Goal: Information Seeking & Learning: Find specific page/section

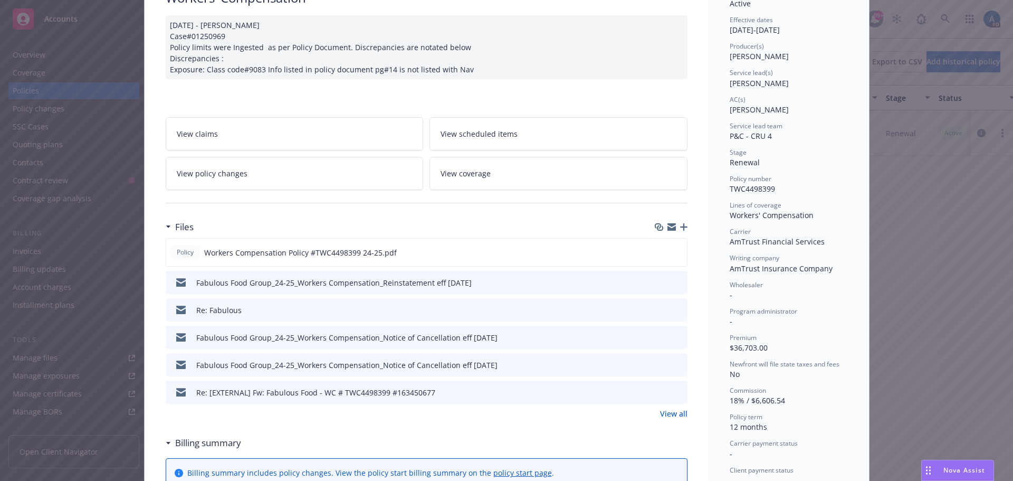
scroll to position [106, 0]
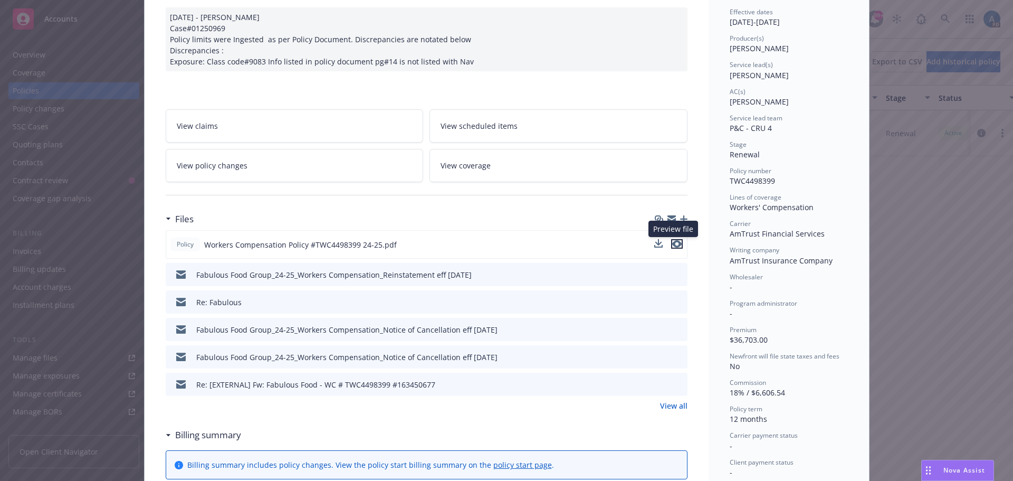
click at [673, 241] on icon "preview file" at bounding box center [677, 243] width 10 height 7
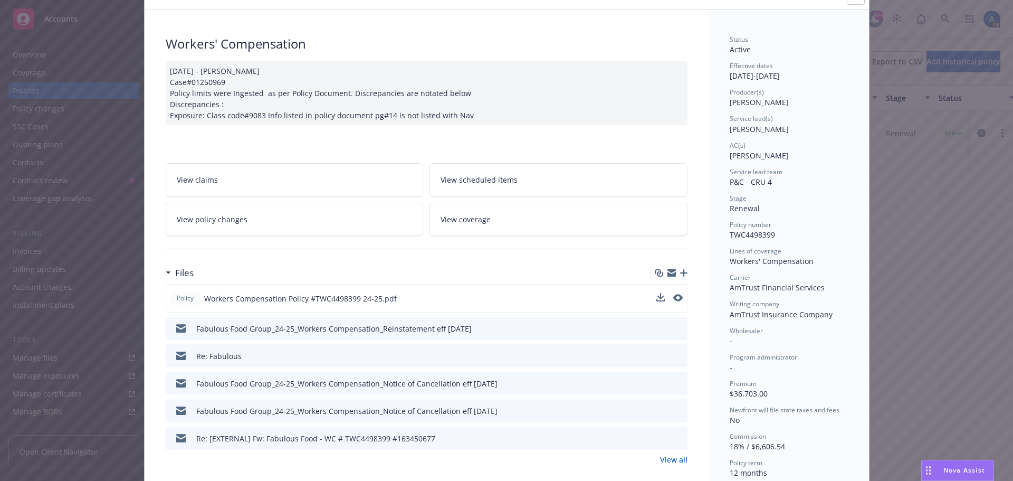
scroll to position [0, 0]
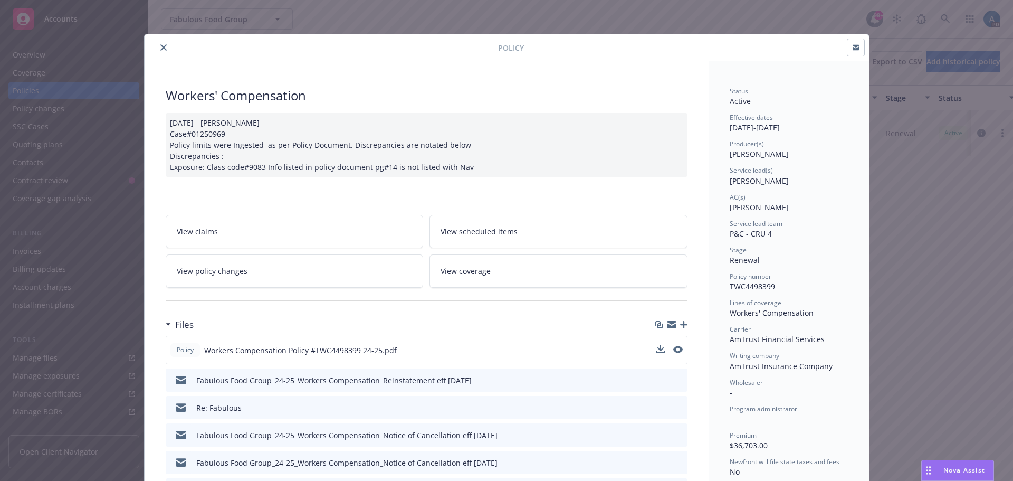
click at [160, 48] on icon "close" at bounding box center [163, 47] width 6 height 6
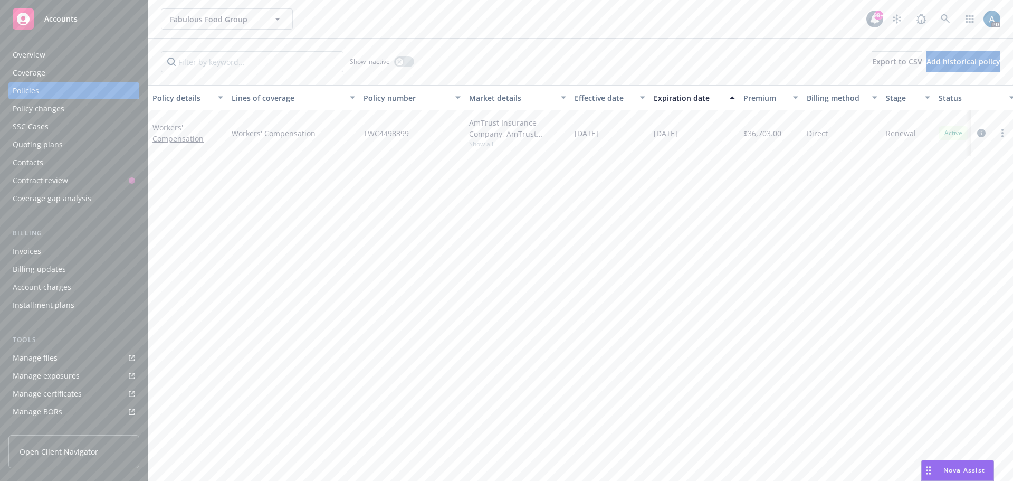
click at [53, 148] on div "Quoting plans" at bounding box center [38, 144] width 50 height 17
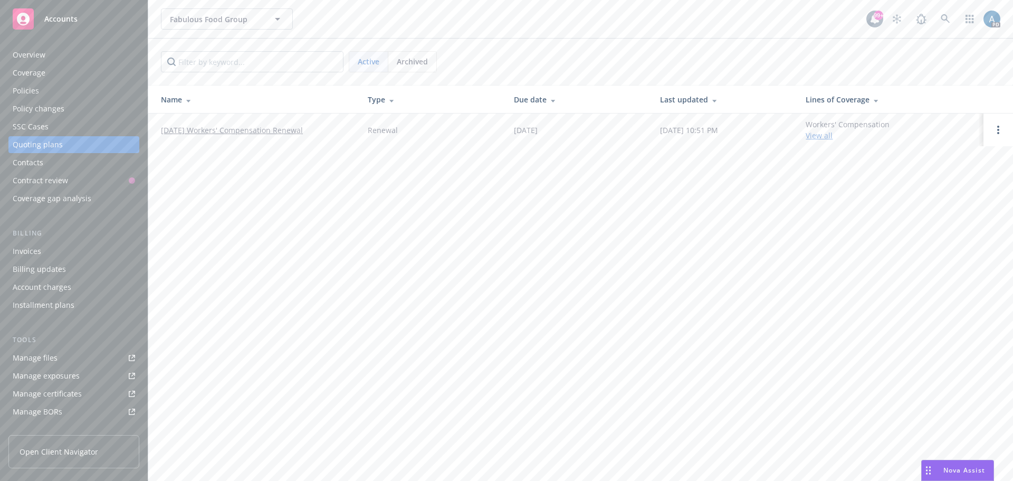
click at [233, 130] on link "[DATE] Workers' Compensation Renewal" at bounding box center [232, 130] width 142 height 11
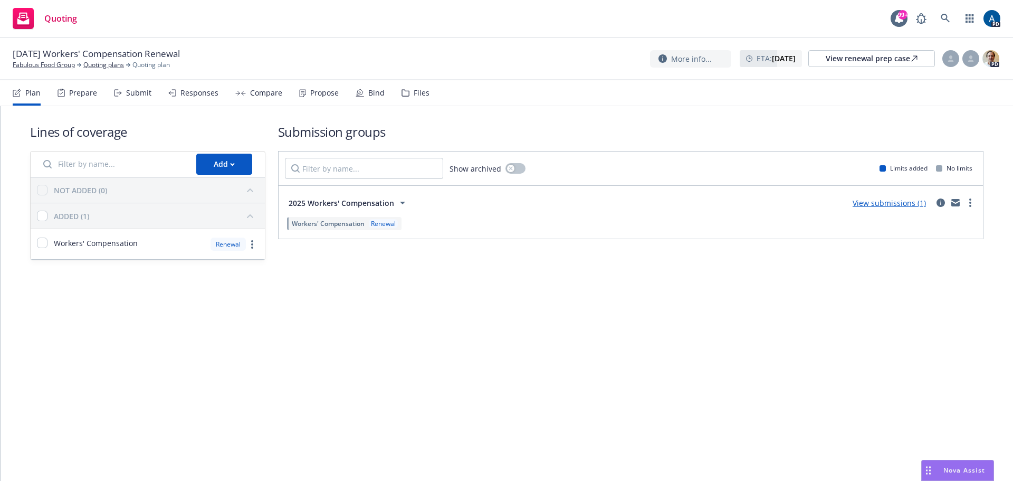
click at [349, 206] on span "2025 Workers' Compensation" at bounding box center [342, 202] width 106 height 11
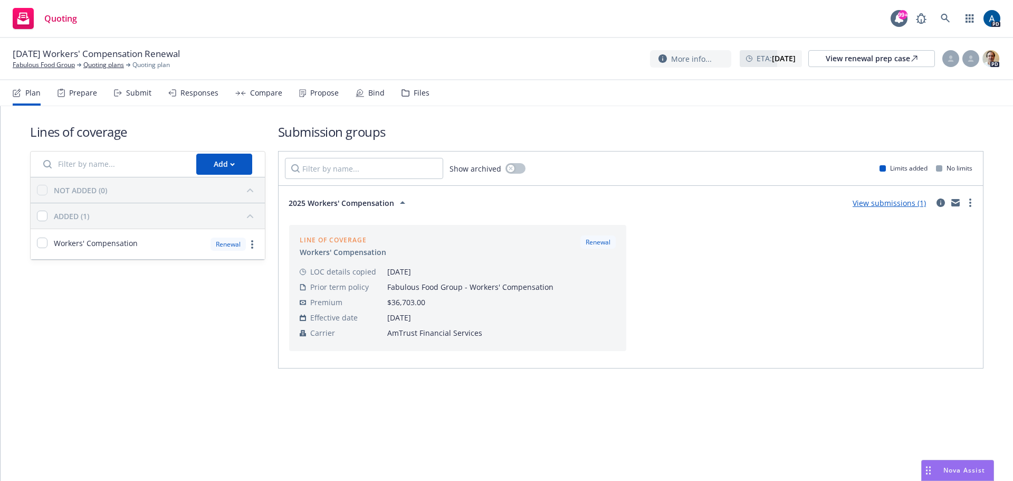
click at [879, 203] on link "View submissions (1)" at bounding box center [889, 203] width 73 height 10
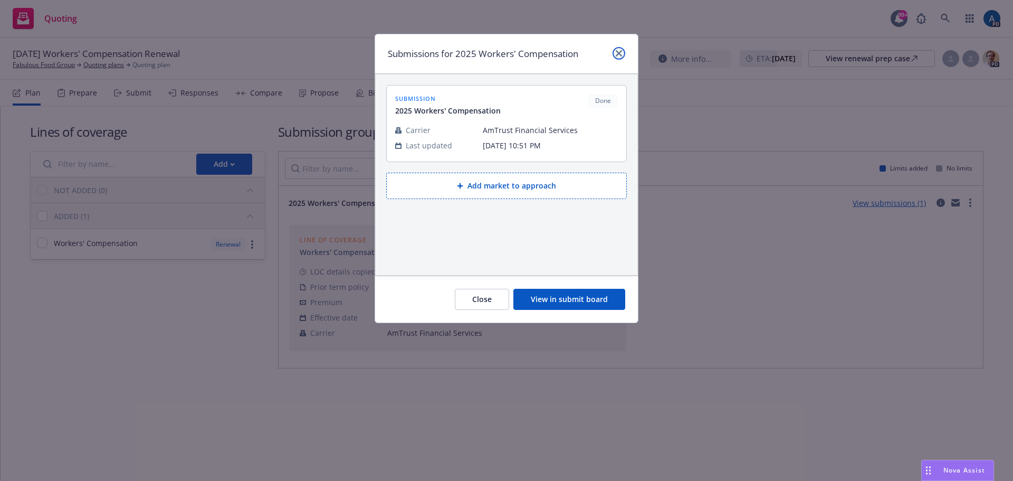
click at [619, 51] on icon "close" at bounding box center [619, 53] width 6 height 6
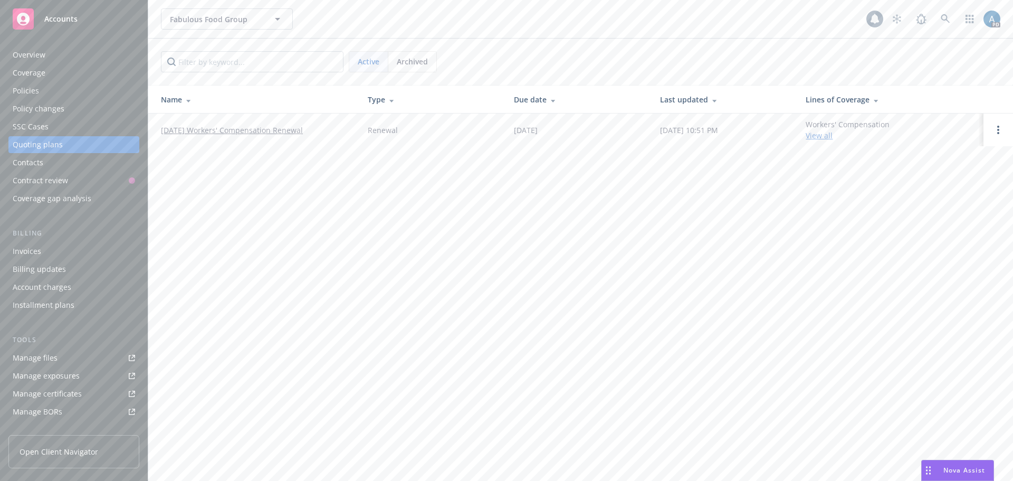
click at [68, 10] on div "Accounts" at bounding box center [74, 18] width 122 height 21
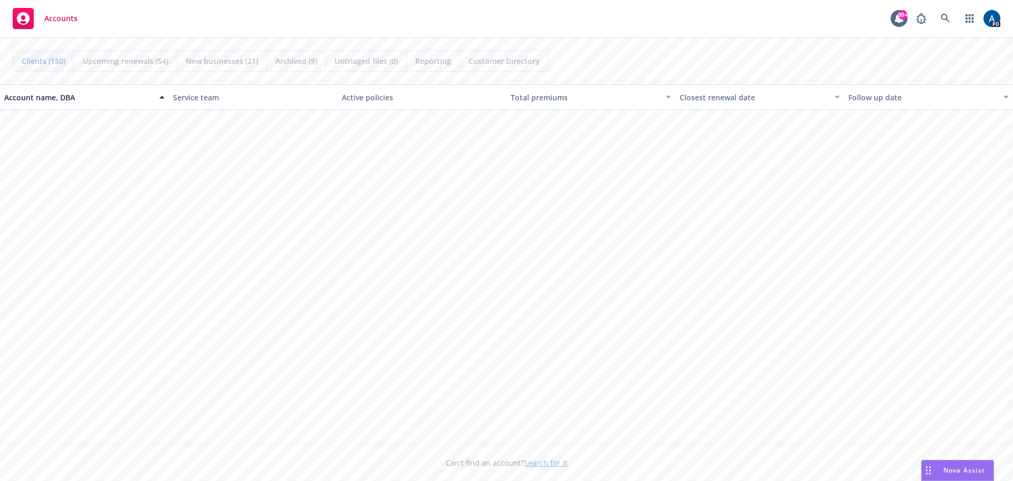
scroll to position [1320, 0]
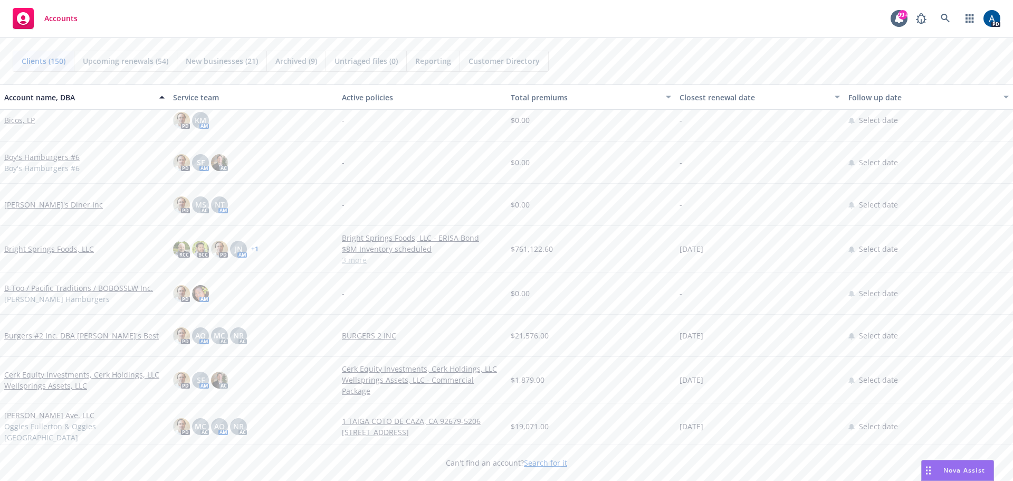
click at [43, 250] on link "Bright Springs Foods, LLC" at bounding box center [49, 248] width 90 height 11
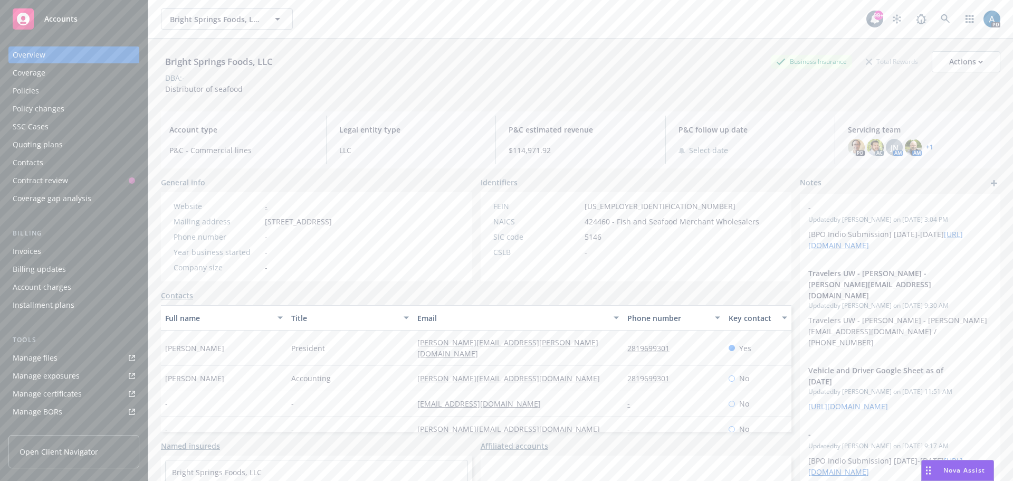
click at [32, 87] on div "Policies" at bounding box center [26, 90] width 26 height 17
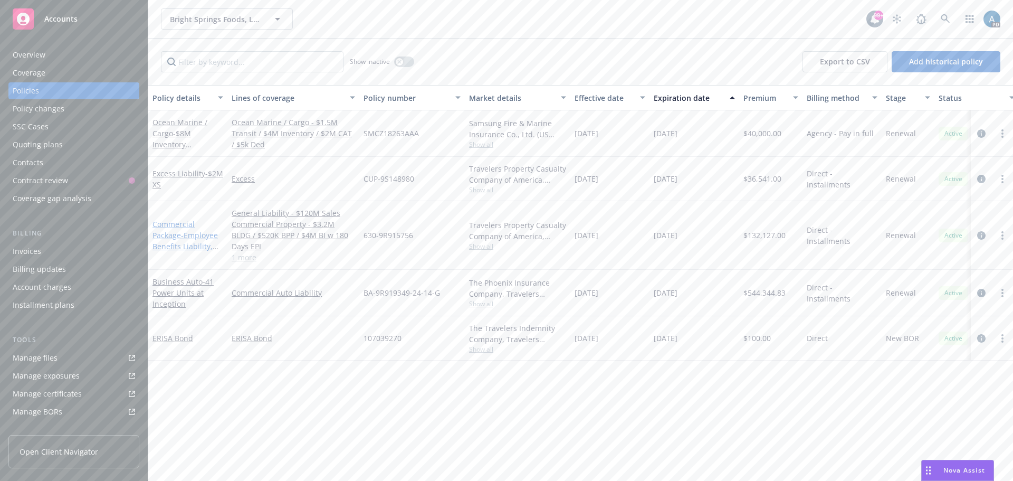
click at [176, 235] on link "Commercial Package - Employee Benefits Liability, Commercial Property - $3.2M B…" at bounding box center [187, 274] width 68 height 110
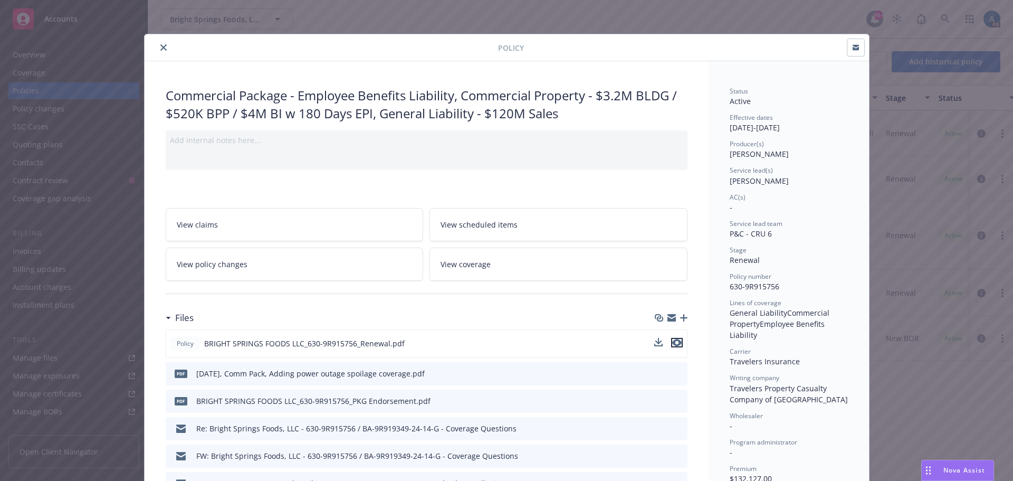
click at [676, 343] on icon "preview file" at bounding box center [677, 342] width 10 height 7
click at [160, 46] on icon "close" at bounding box center [163, 47] width 6 height 6
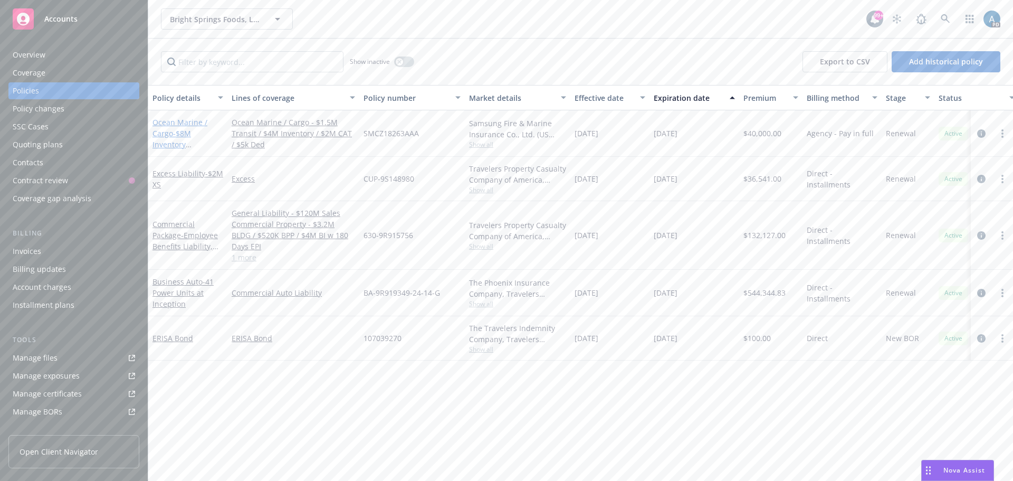
click at [189, 121] on link "Ocean Marine / Cargo - $8M Inventory scheduled" at bounding box center [180, 138] width 55 height 43
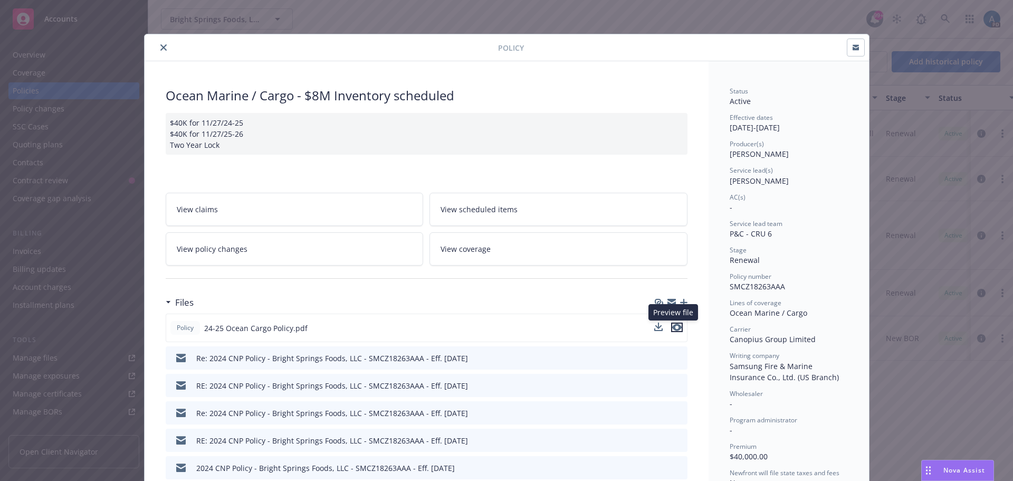
click at [676, 330] on icon "preview file" at bounding box center [677, 327] width 10 height 7
